Goal: Information Seeking & Learning: Learn about a topic

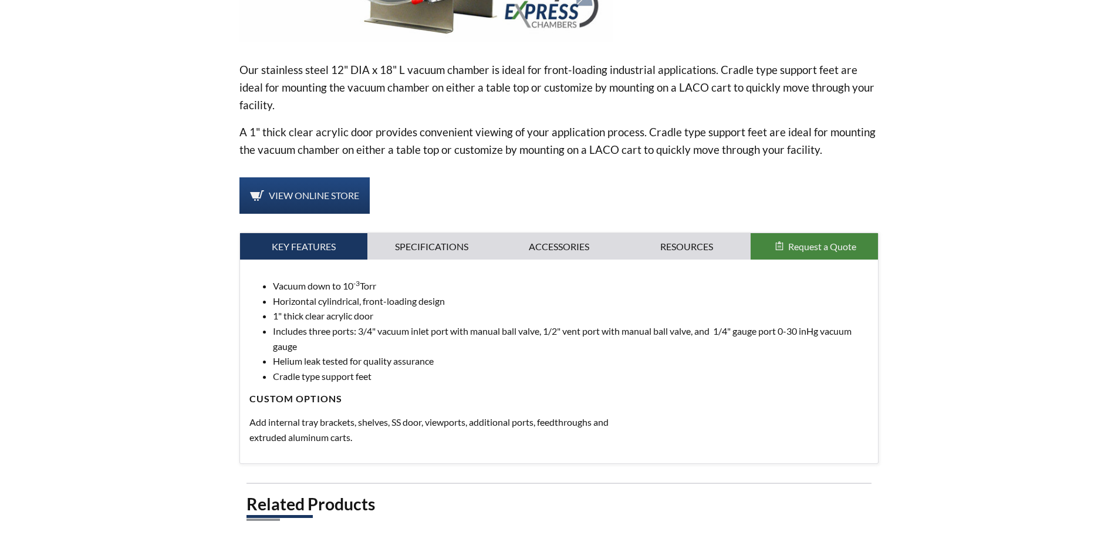
scroll to position [352, 0]
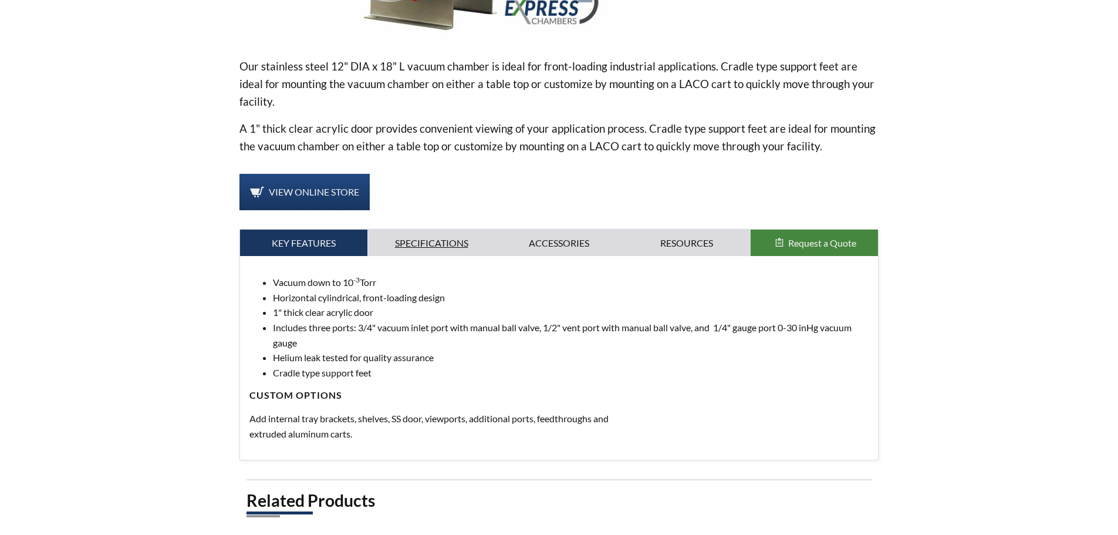
click at [424, 243] on link "Specifications" at bounding box center [432, 243] width 128 height 27
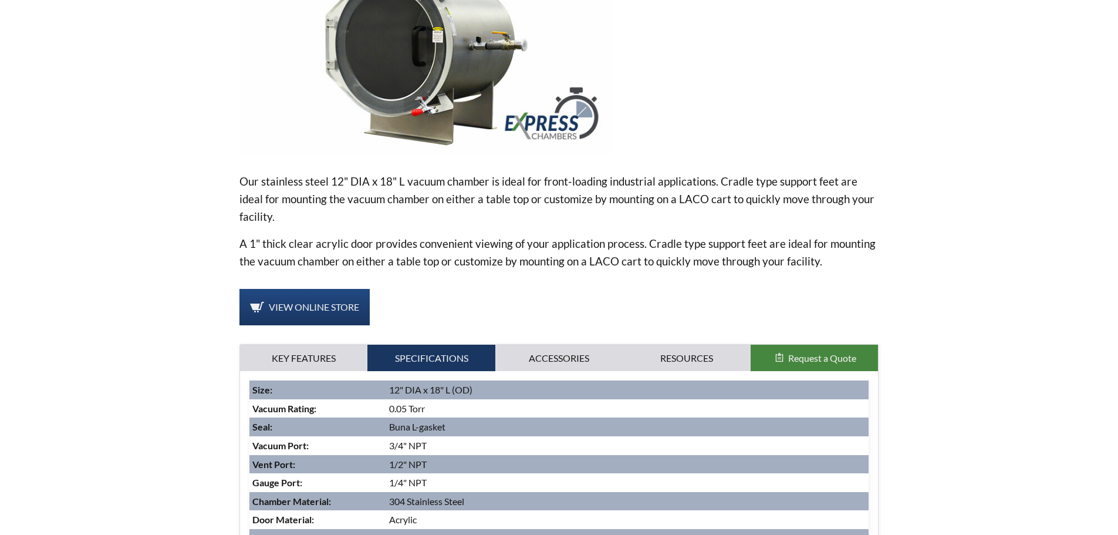
scroll to position [235, 0]
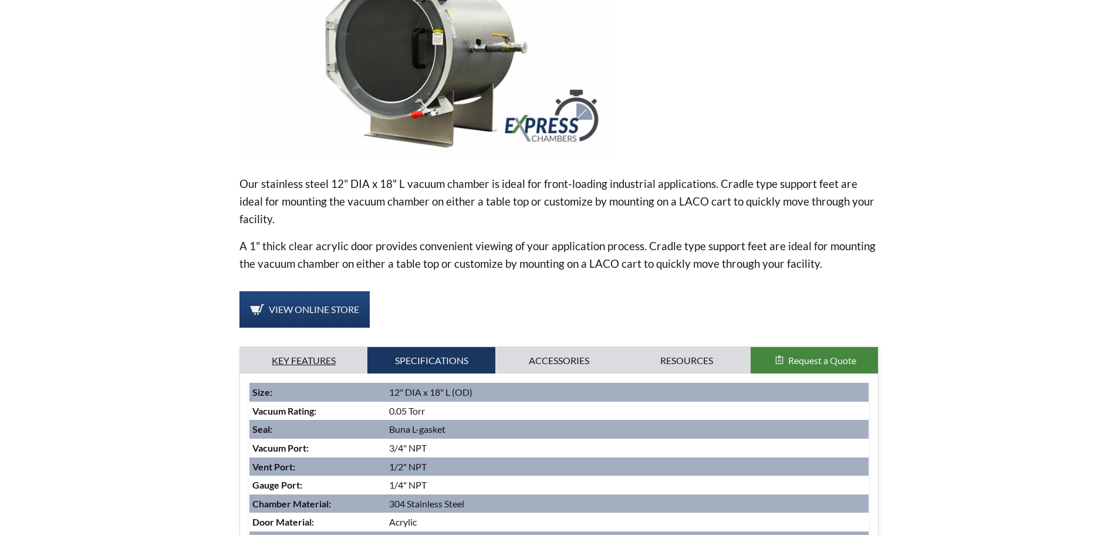
click at [314, 360] on link "Key Features" at bounding box center [304, 360] width 128 height 27
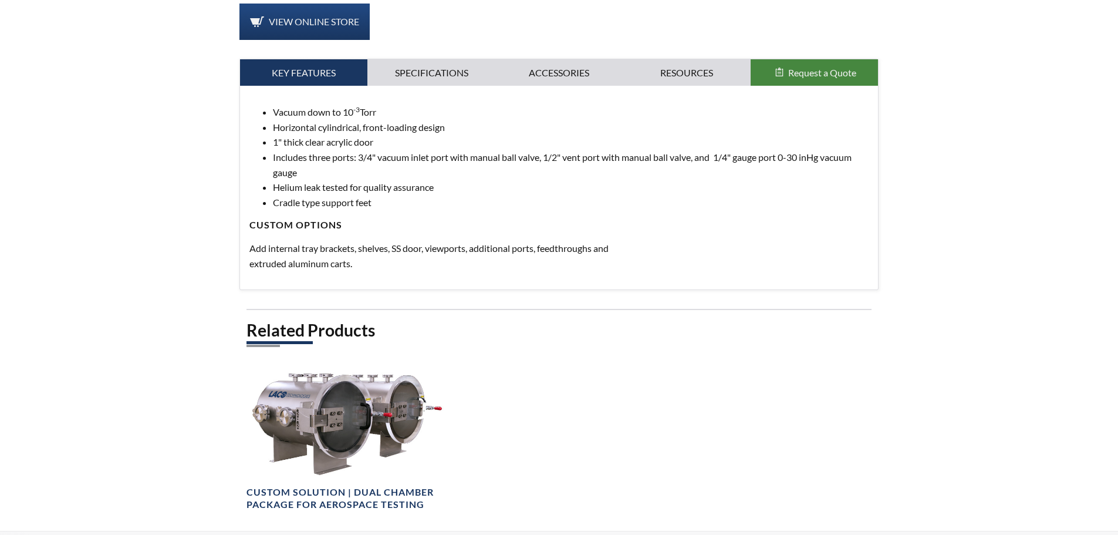
scroll to position [528, 0]
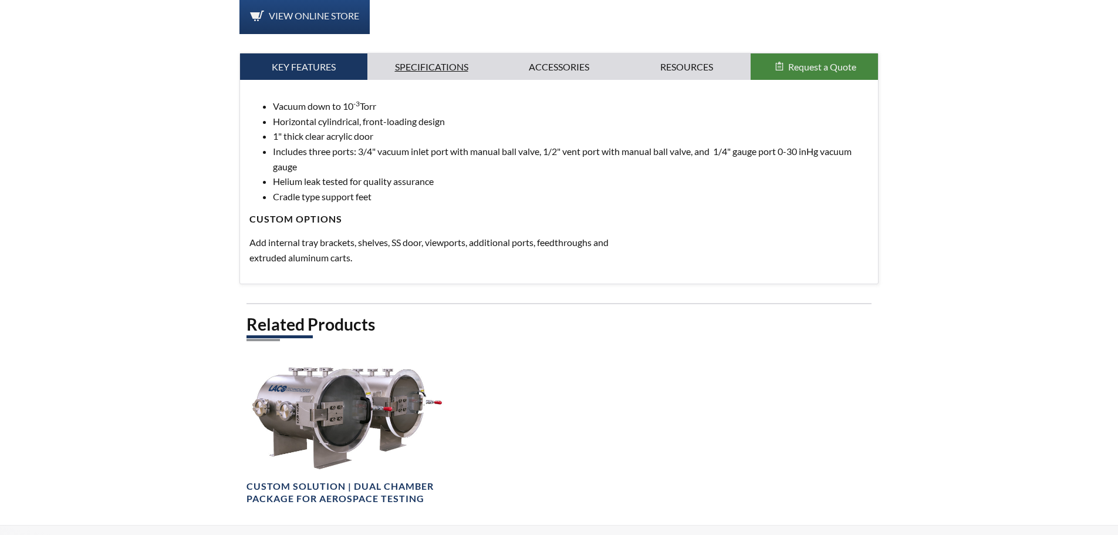
click at [441, 63] on link "Specifications" at bounding box center [432, 66] width 128 height 27
